Goal: Use online tool/utility: Utilize a website feature to perform a specific function

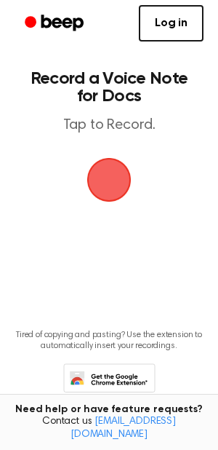
click at [108, 174] on span "button" at bounding box center [109, 180] width 52 height 52
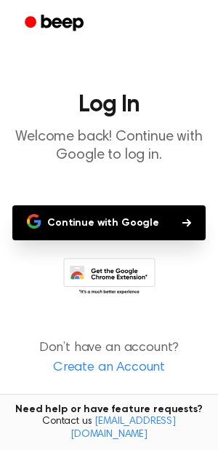
click at [106, 213] on button "Continue with Google" at bounding box center [109, 222] width 194 height 35
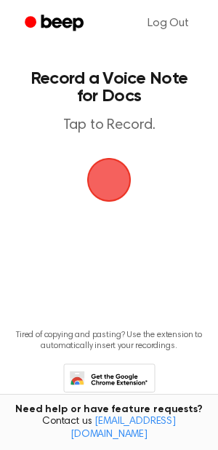
click at [105, 164] on span "button" at bounding box center [109, 179] width 41 height 41
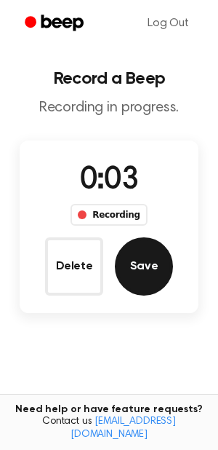
click at [135, 274] on button "Save" at bounding box center [144, 266] width 58 height 58
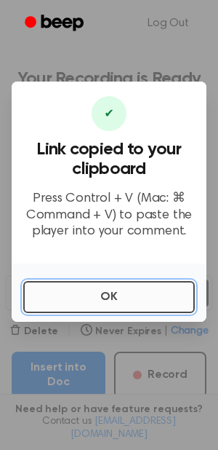
click at [129, 287] on button "OK" at bounding box center [109, 297] width 172 height 32
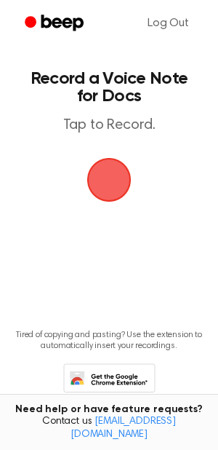
click at [110, 173] on span "button" at bounding box center [109, 180] width 44 height 44
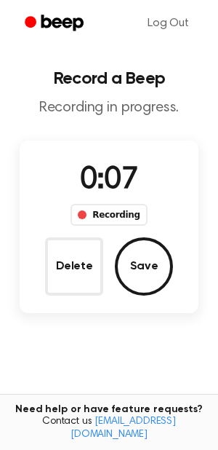
click at [103, 191] on span "0:07" at bounding box center [109, 180] width 58 height 31
click at [96, 212] on div "Recording" at bounding box center [109, 215] width 76 height 22
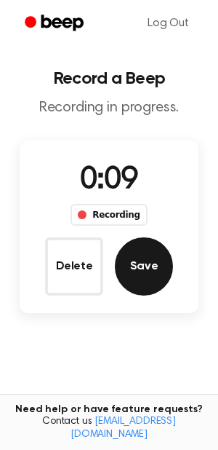
click at [150, 266] on button "Save" at bounding box center [144, 266] width 58 height 58
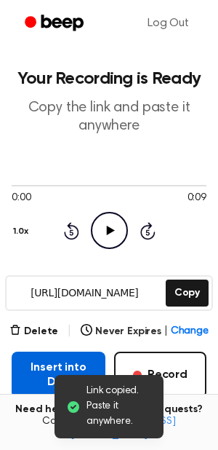
click at [60, 369] on button "Insert into Doc" at bounding box center [59, 374] width 94 height 47
